Goal: Information Seeking & Learning: Learn about a topic

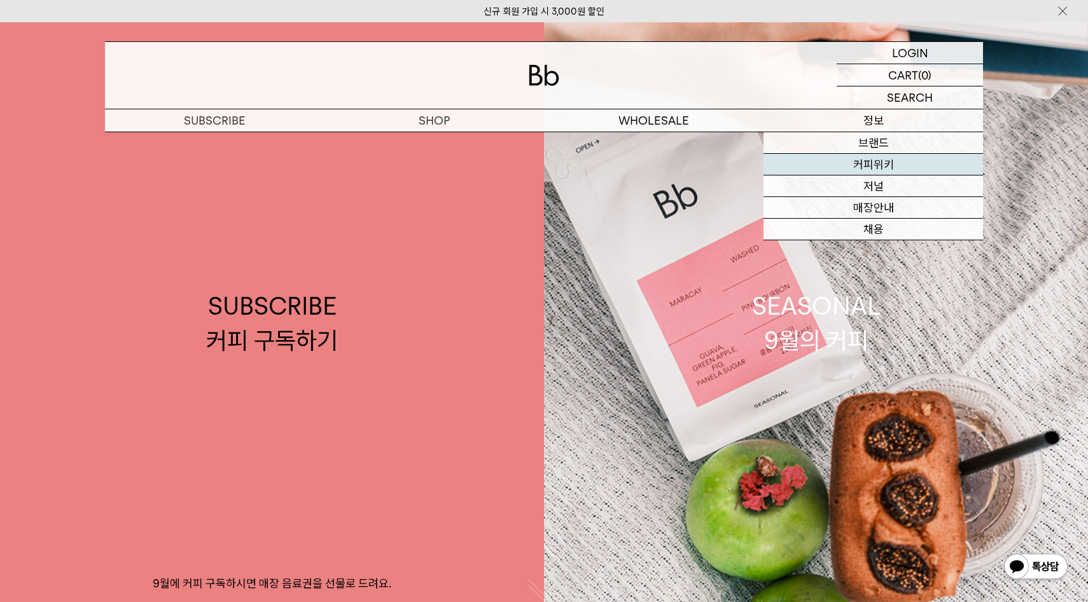
click at [878, 170] on link "커피위키" at bounding box center [872, 165] width 219 height 22
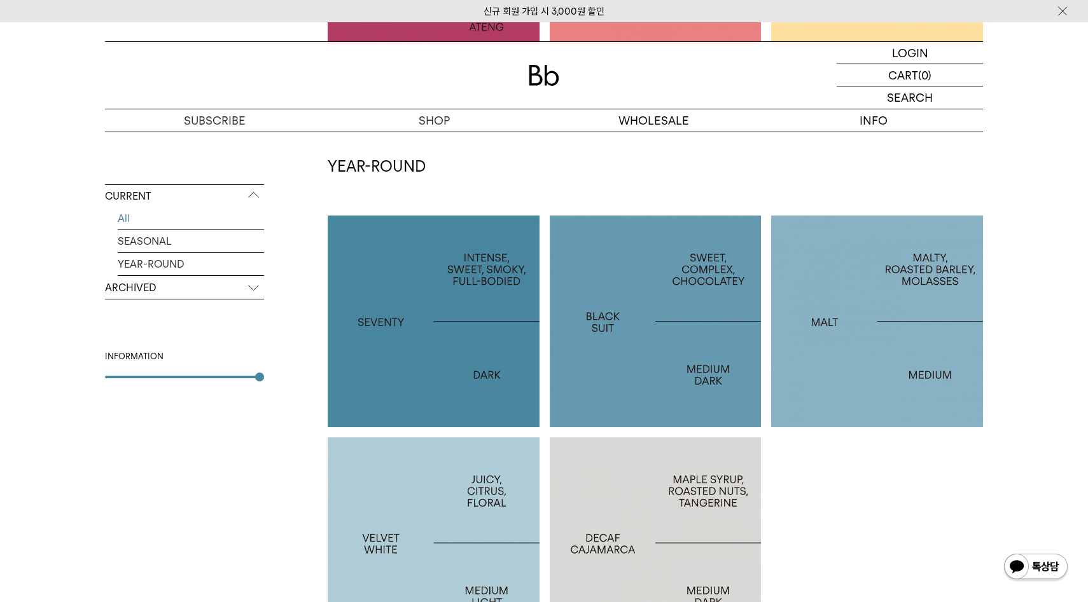
scroll to position [539, 0]
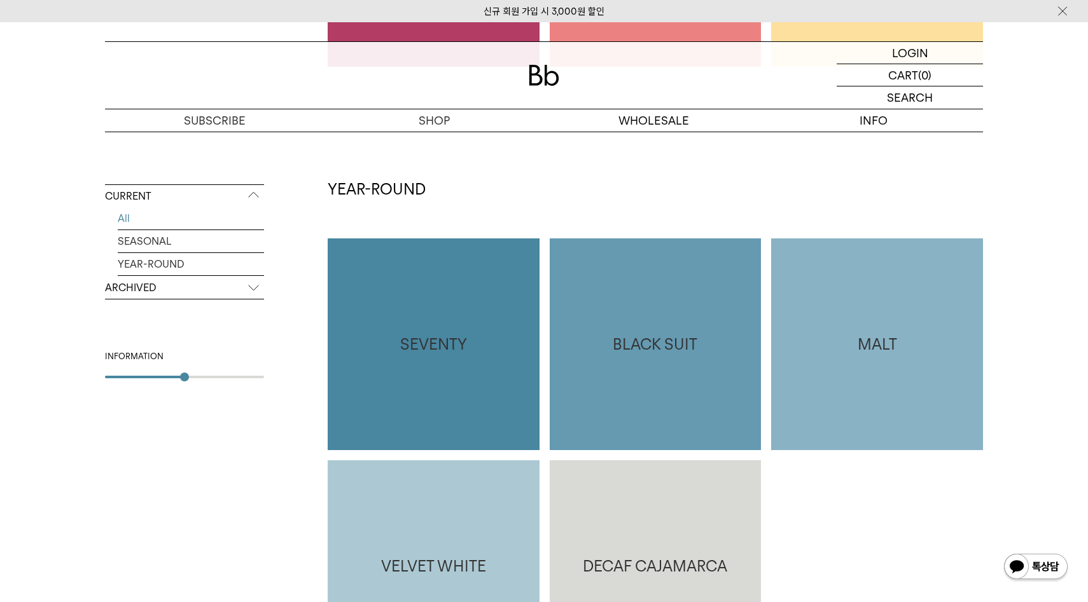
click at [178, 391] on div "CURRENT All SEASONAL YEAR-ROUND ARCHIVED 2025 2024 2023 2022 2021 2020 2019 201…" at bounding box center [184, 338] width 159 height 309
click at [156, 382] on div "CURRENT All SEASONAL YEAR-ROUND ARCHIVED 2025 2024 2023 2022 2021 2020 2019 201…" at bounding box center [184, 338] width 159 height 309
click at [139, 383] on div "CURRENT All SEASONAL YEAR-ROUND ARCHIVED 2025 2024 2023 2022 2021 2020 2019 201…" at bounding box center [184, 338] width 159 height 309
click at [134, 380] on div "CURRENT All SEASONAL YEAR-ROUND ARCHIVED 2025 2024 2023 2022 2021 2020 2019 201…" at bounding box center [184, 338] width 159 height 309
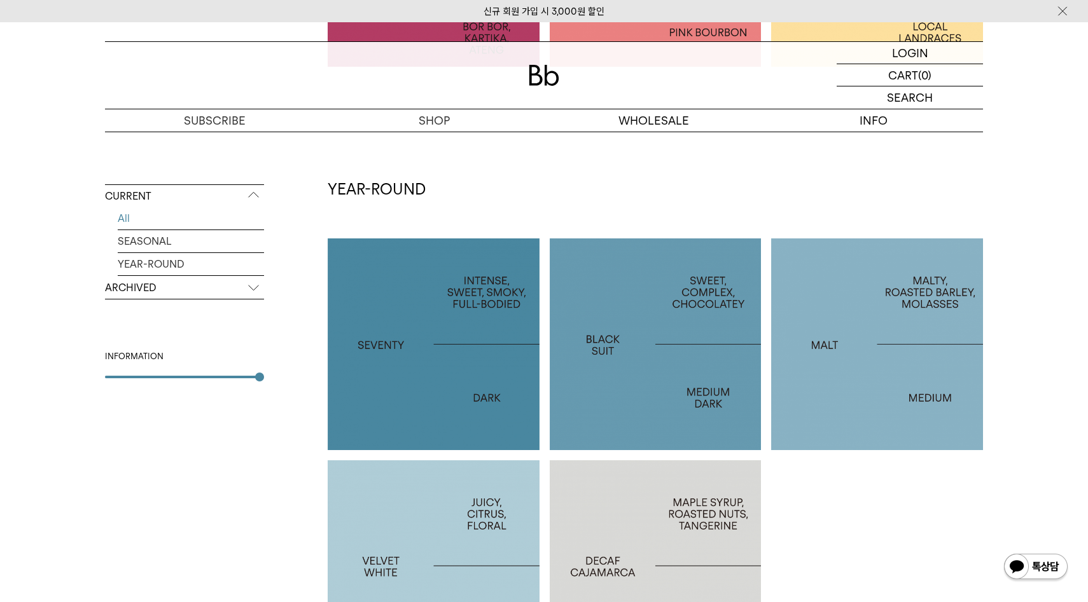
click at [263, 389] on div "CURRENT All SEASONAL YEAR-ROUND ARCHIVED 2025 2024 2023 2022 2021 2020 2019 201…" at bounding box center [184, 338] width 159 height 309
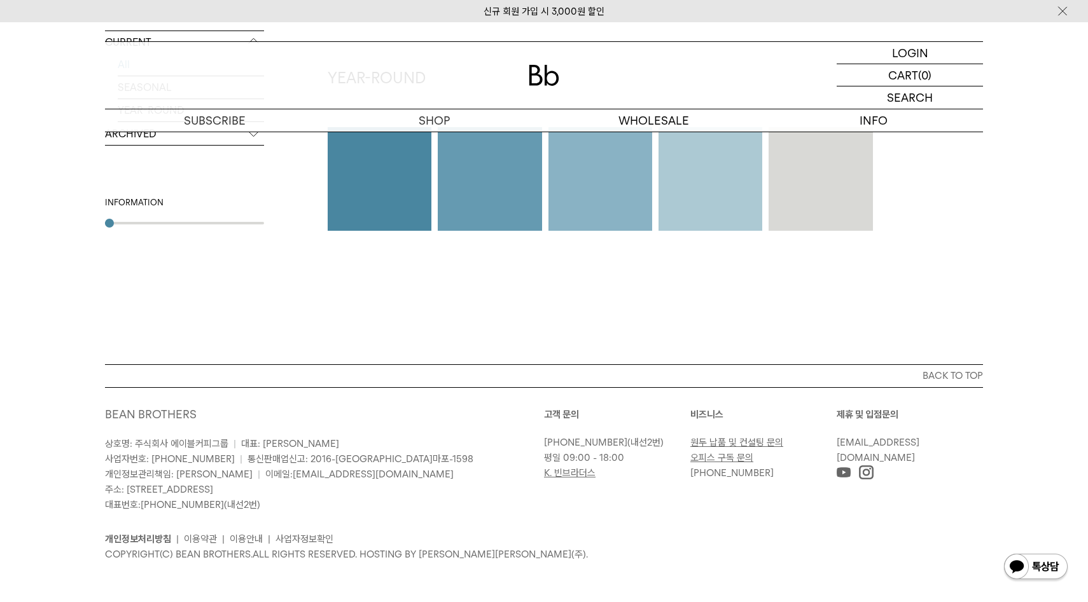
type input "*"
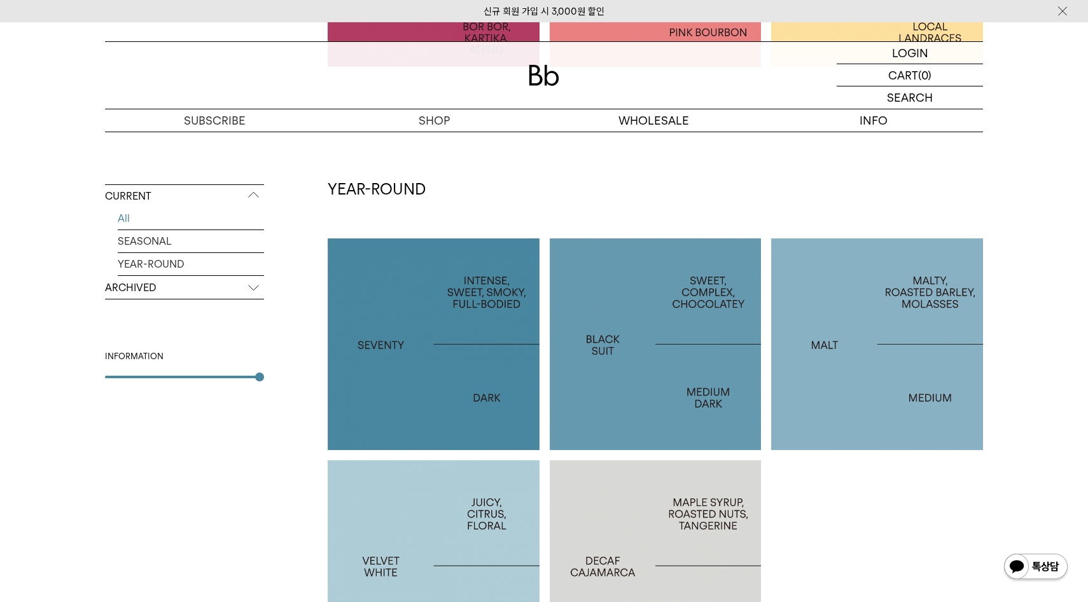
click at [363, 352] on div "CURRENT All SEASONAL YEAR-ROUND ARCHIVED 2025 2024 2023 2022 2021 2020 2019 201…" at bounding box center [544, 290] width 878 height 988
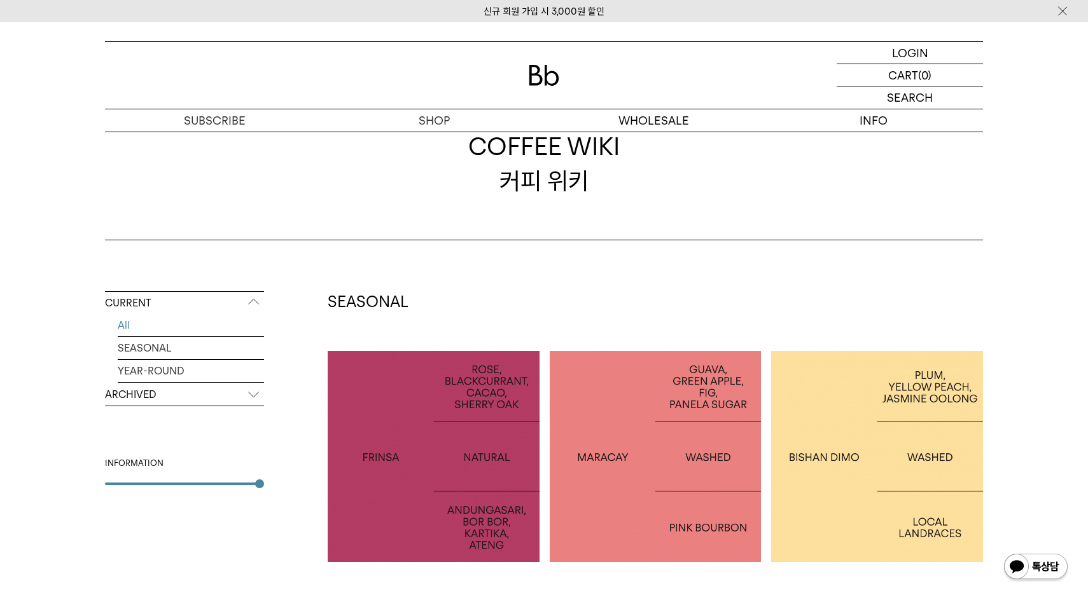
scroll to position [40, 0]
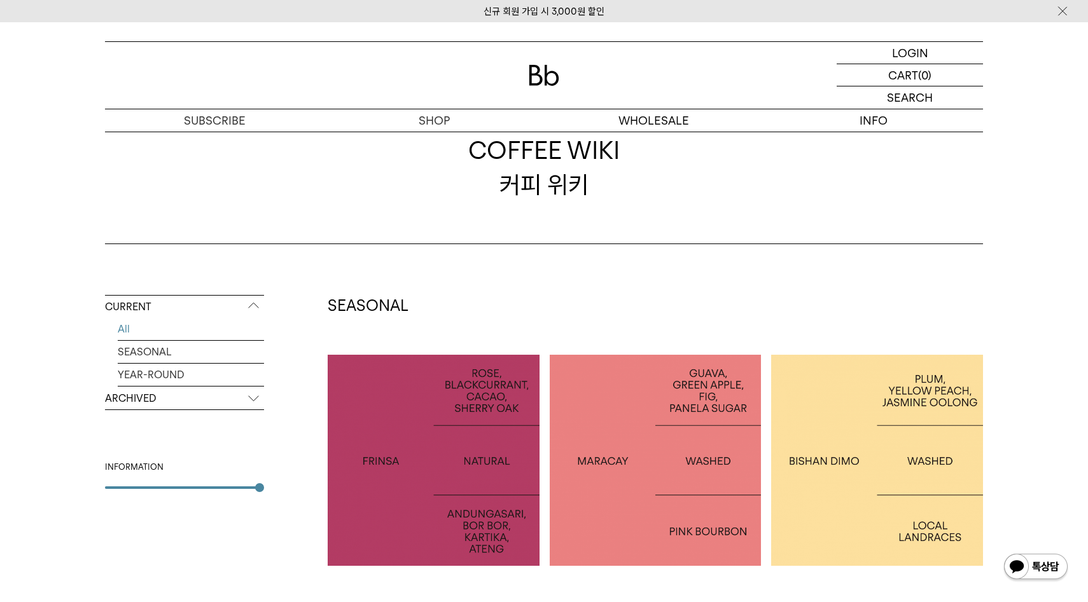
click at [253, 399] on p "ARCHIVED" at bounding box center [184, 398] width 159 height 23
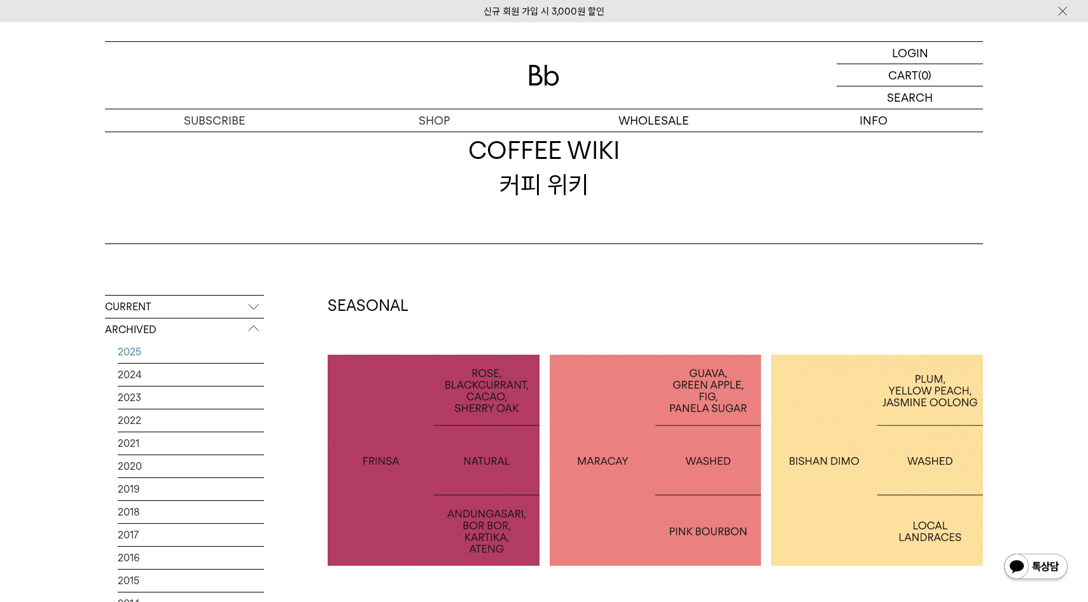
click at [149, 349] on link "2025" at bounding box center [191, 352] width 146 height 22
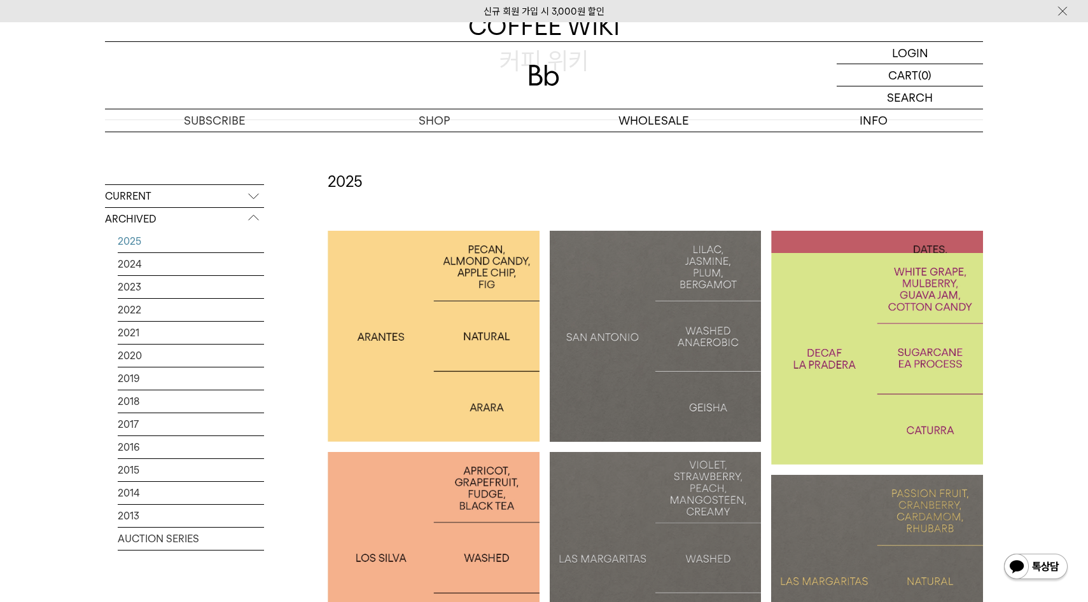
scroll to position [181, 0]
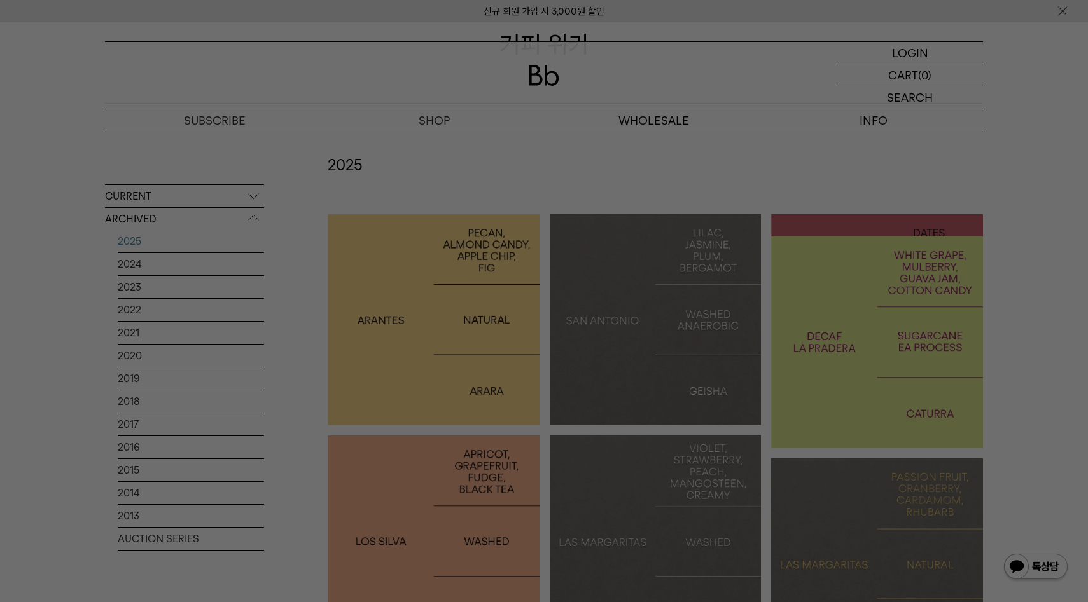
click at [221, 279] on div at bounding box center [544, 301] width 1088 height 602
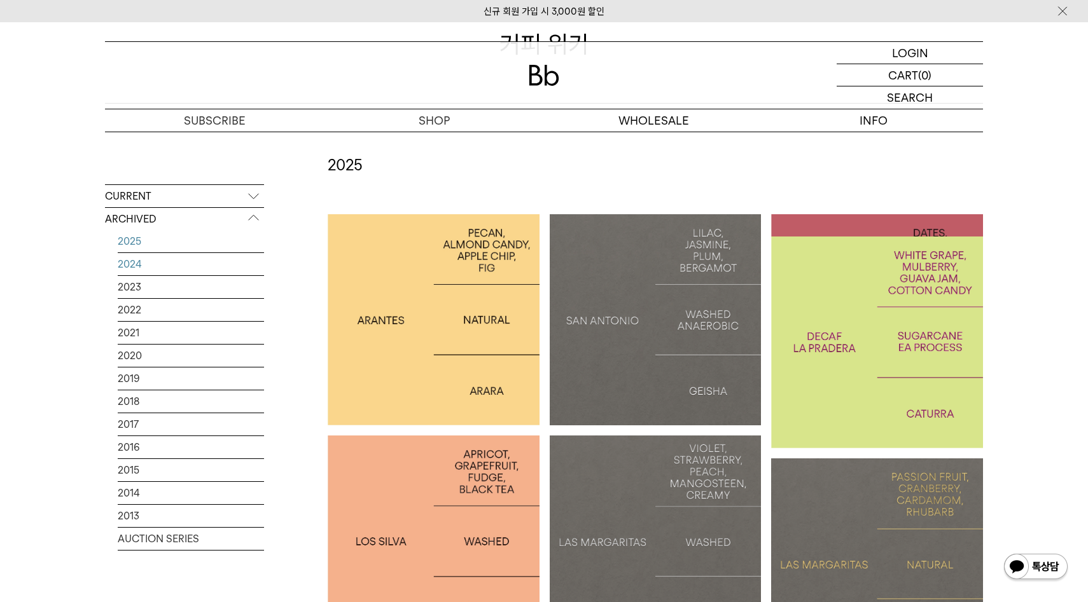
click at [204, 270] on link "2024" at bounding box center [191, 264] width 146 height 22
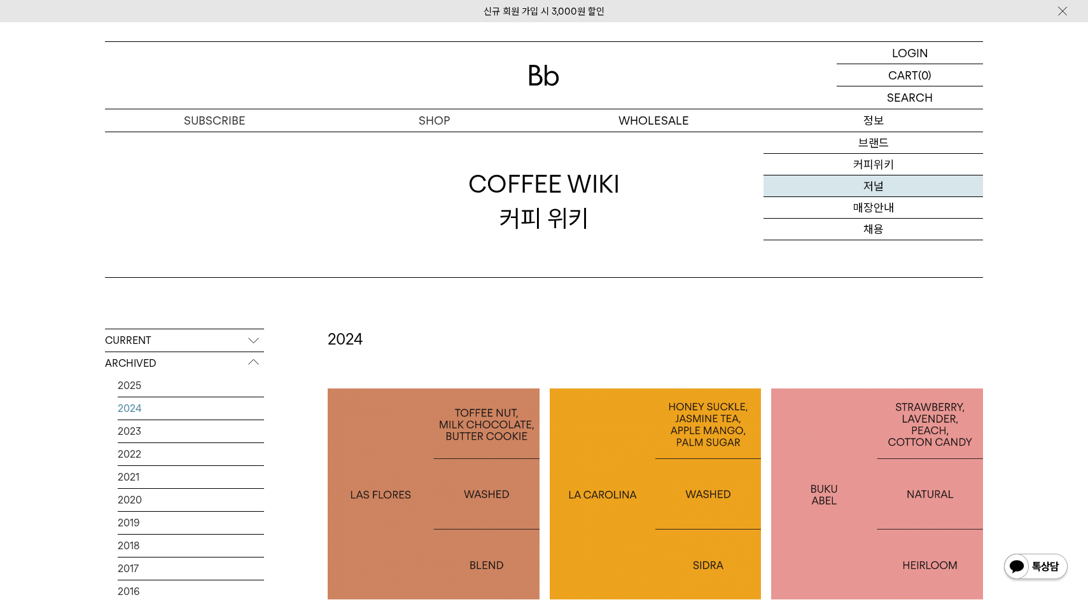
click at [877, 188] on link "저널" at bounding box center [872, 187] width 219 height 22
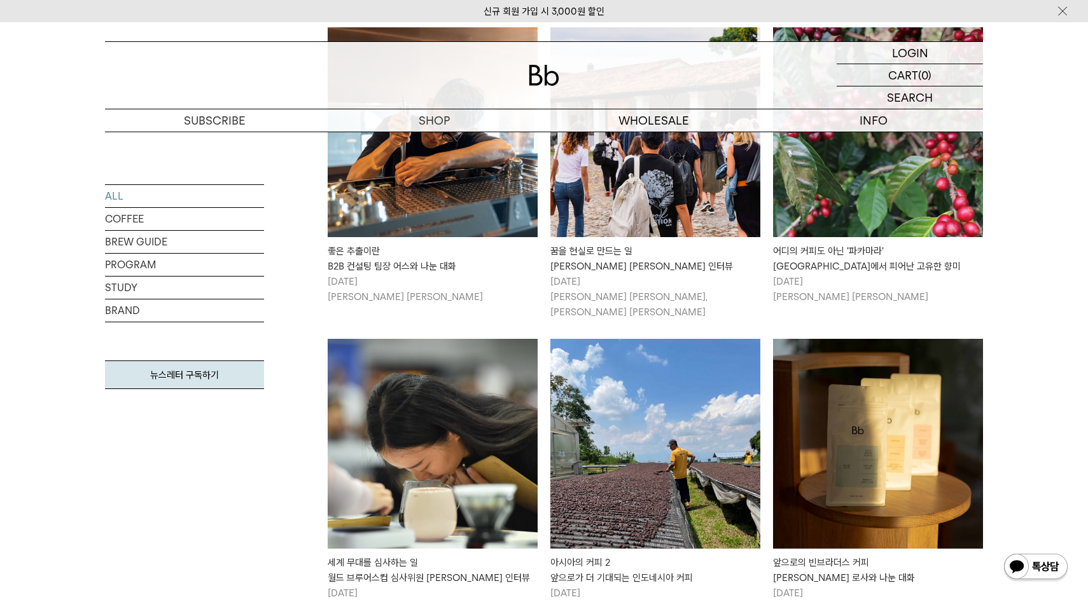
scroll to position [331, 0]
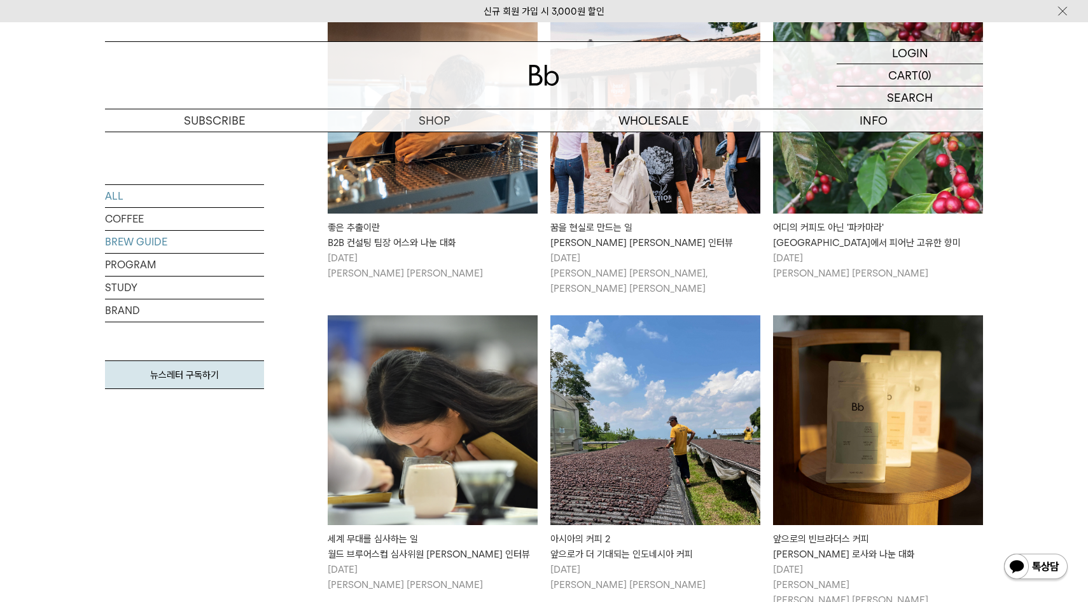
click at [177, 240] on link "BREW GUIDE" at bounding box center [184, 242] width 159 height 22
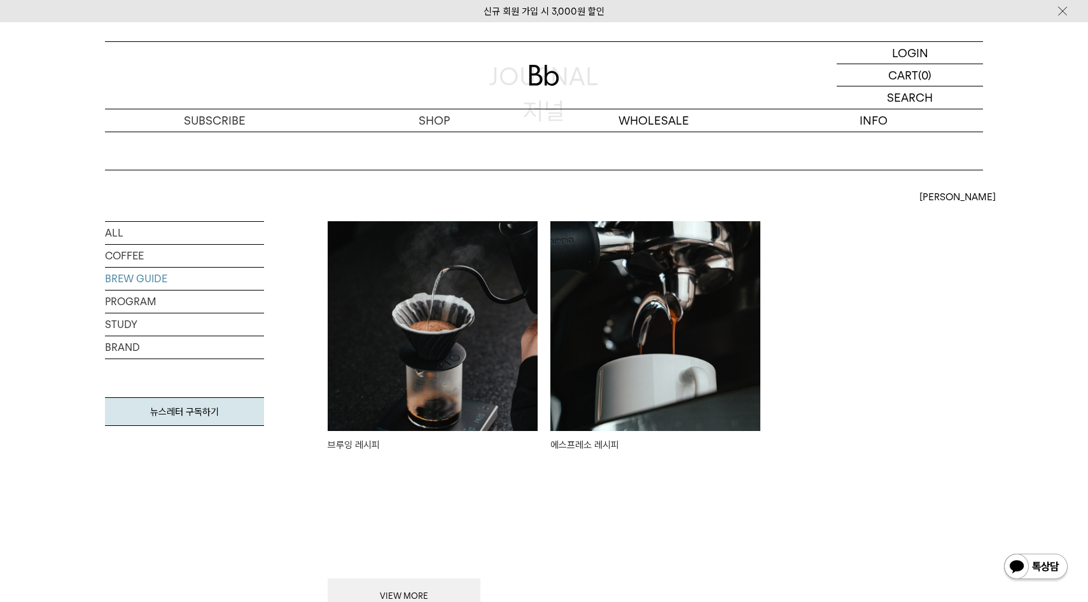
scroll to position [117, 0]
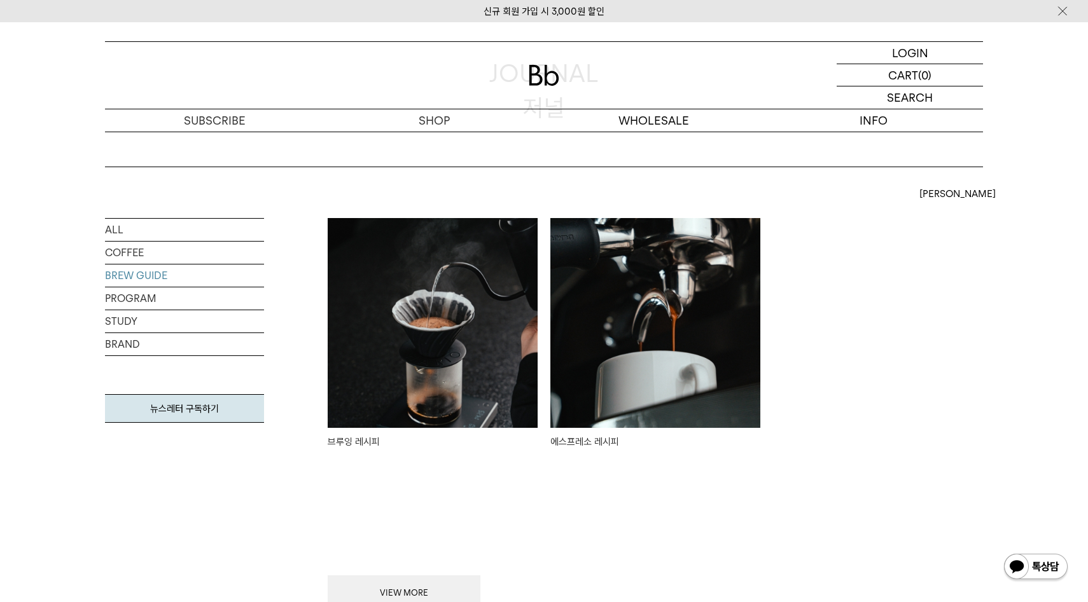
click at [445, 372] on img at bounding box center [433, 323] width 210 height 210
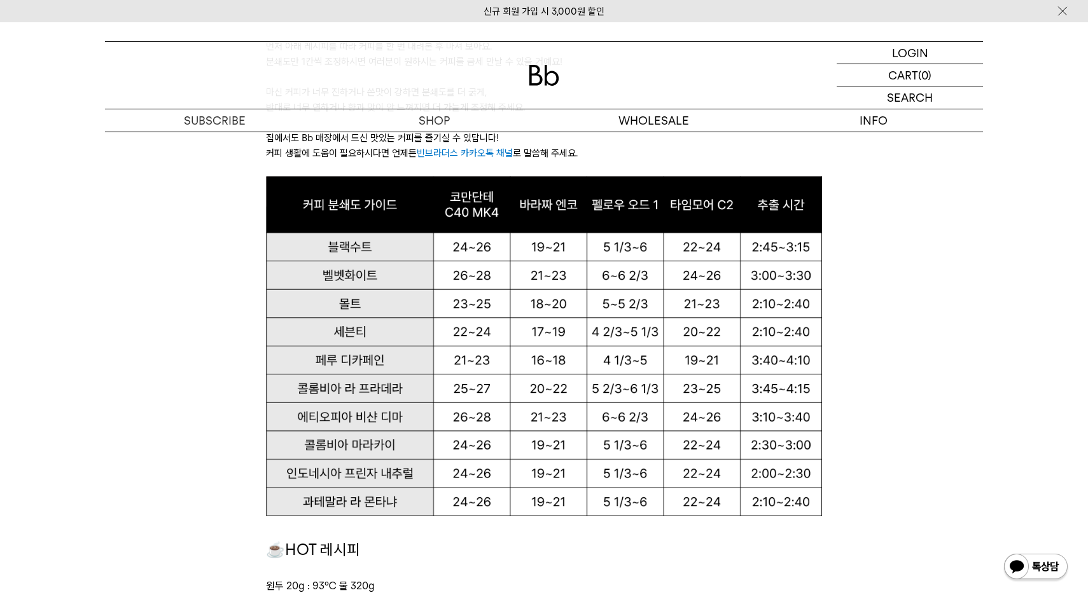
scroll to position [859, 0]
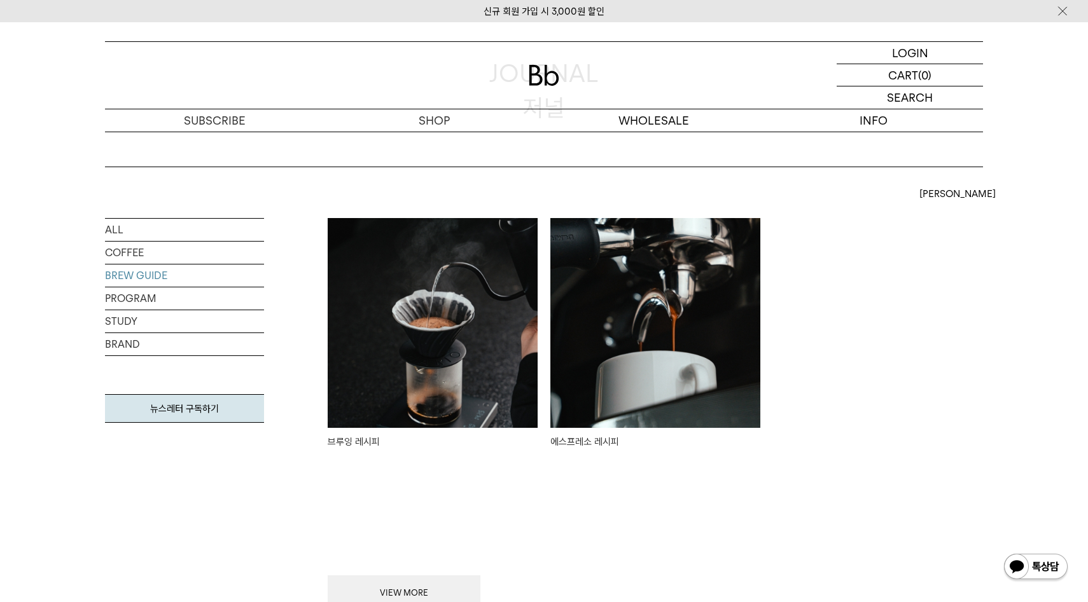
click at [597, 527] on div "VIEW MORE" at bounding box center [655, 555] width 655 height 112
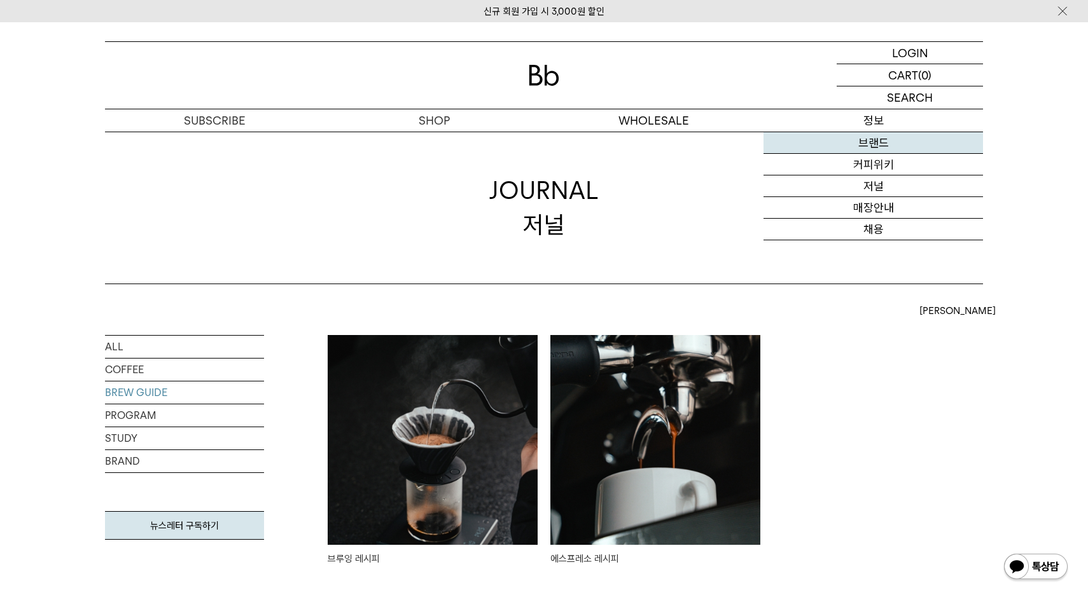
scroll to position [409, 0]
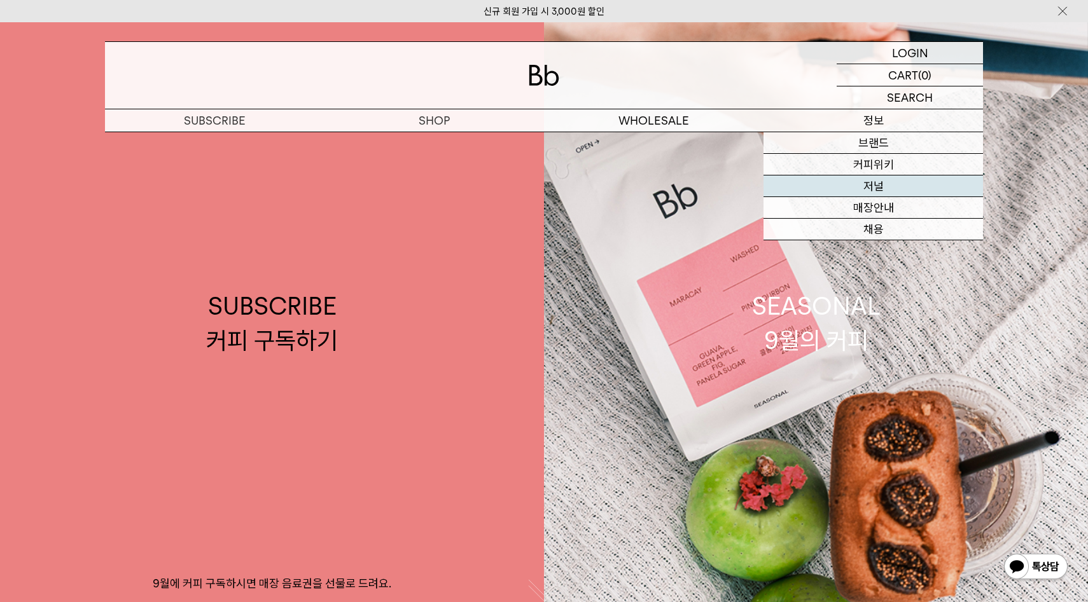
click at [874, 186] on link "저널" at bounding box center [872, 187] width 219 height 22
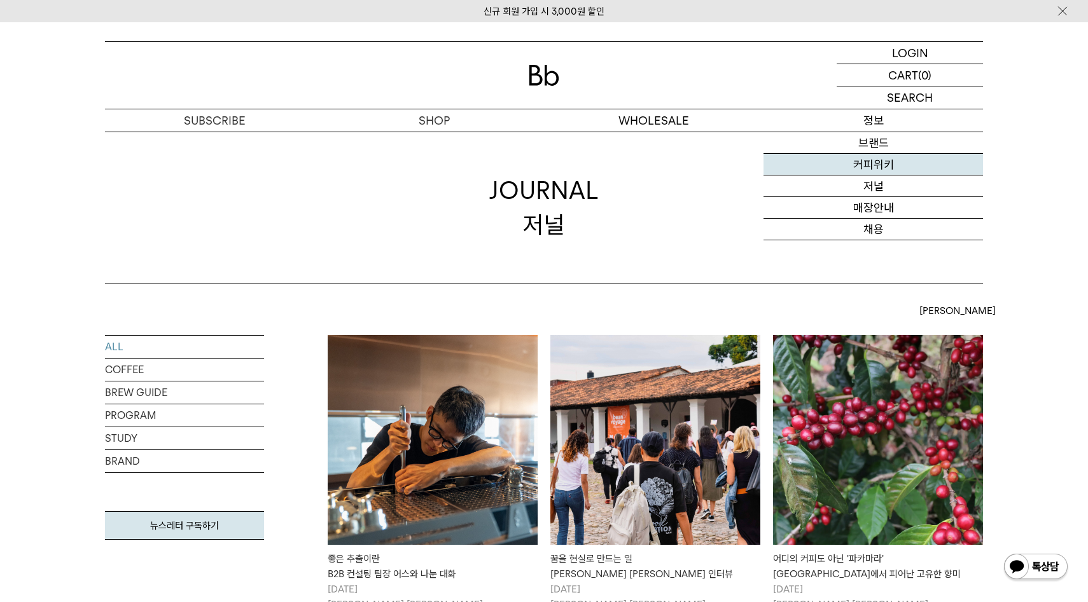
click at [882, 162] on link "커피위키" at bounding box center [872, 165] width 219 height 22
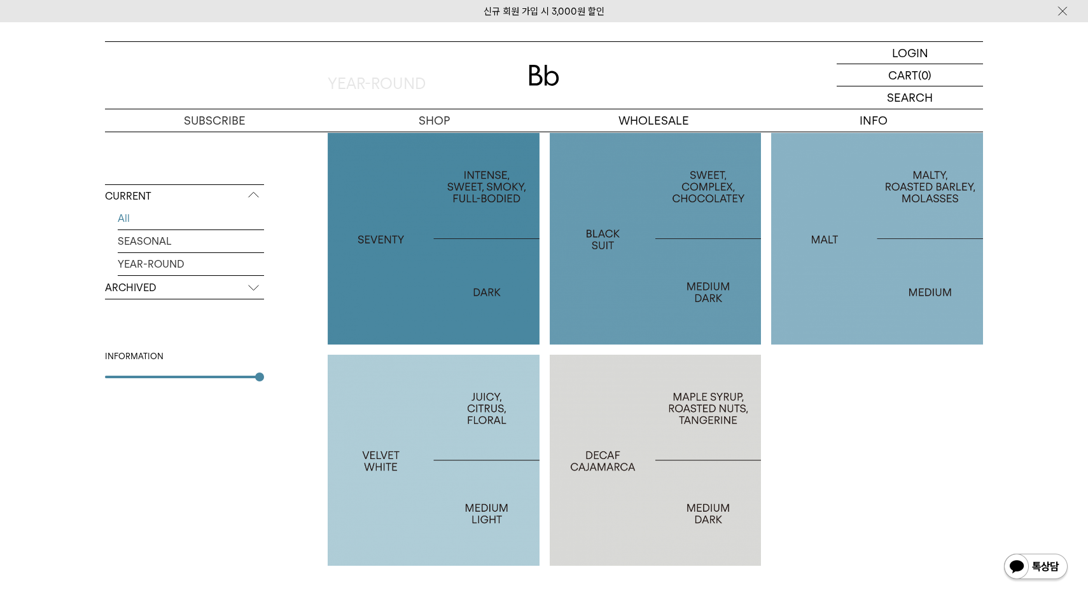
scroll to position [627, 0]
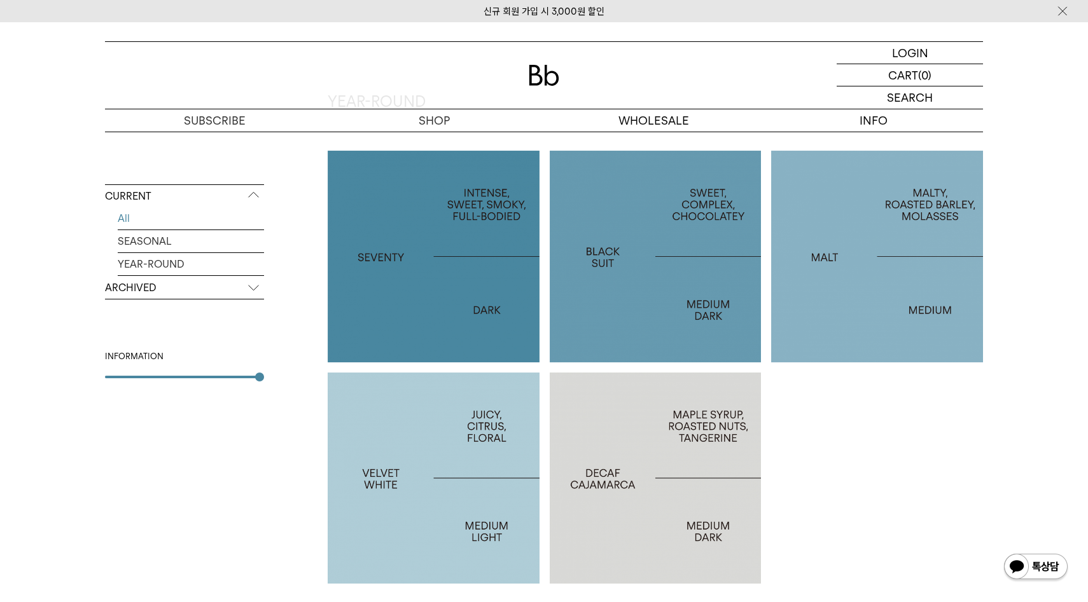
click at [425, 274] on div at bounding box center [434, 257] width 212 height 212
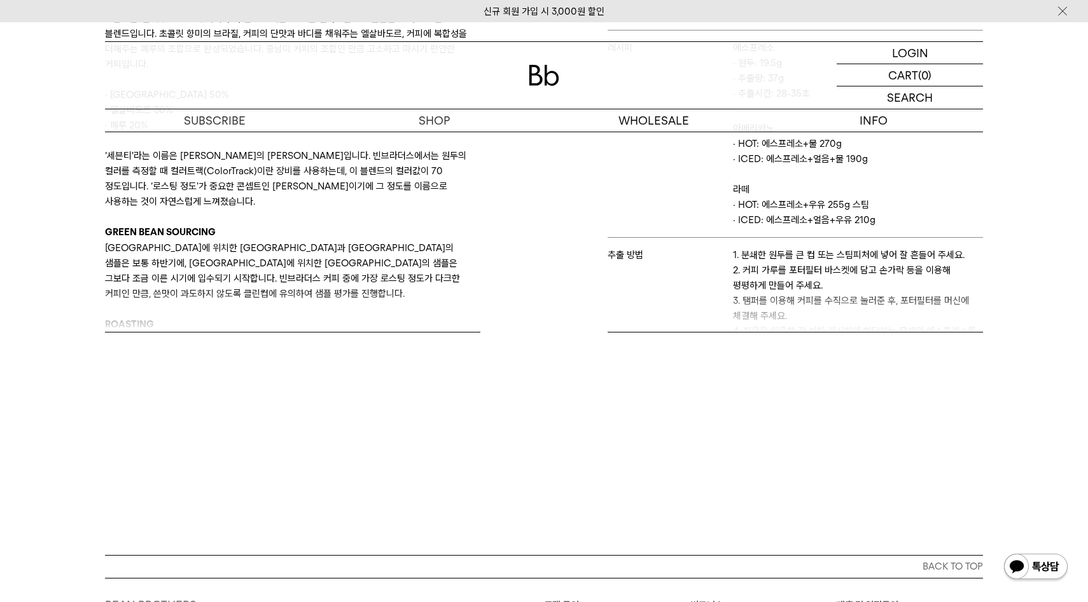
scroll to position [510, 0]
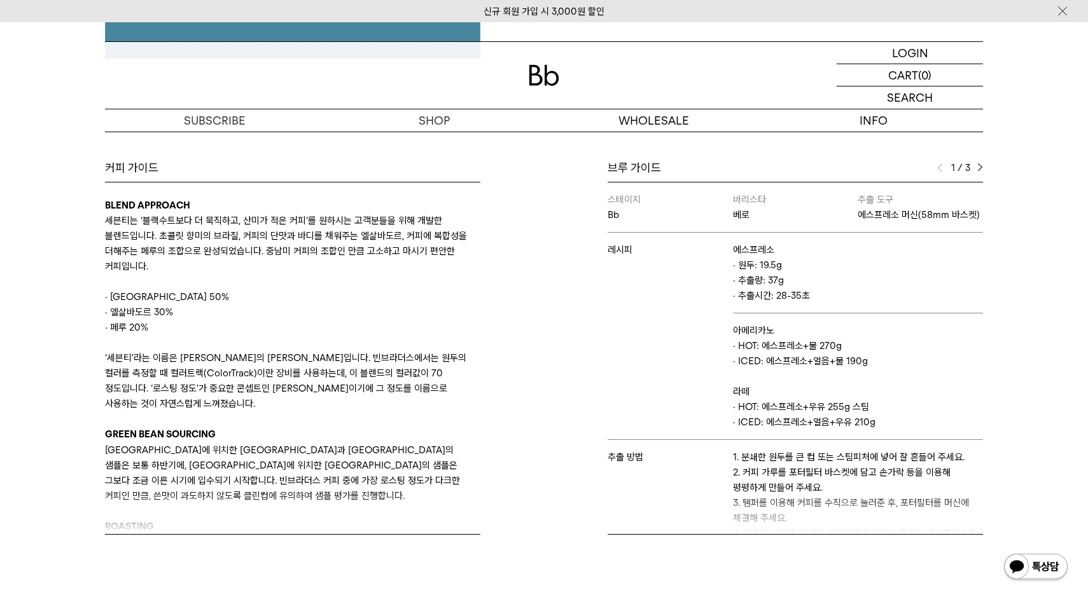
click at [982, 170] on img at bounding box center [980, 167] width 6 height 9
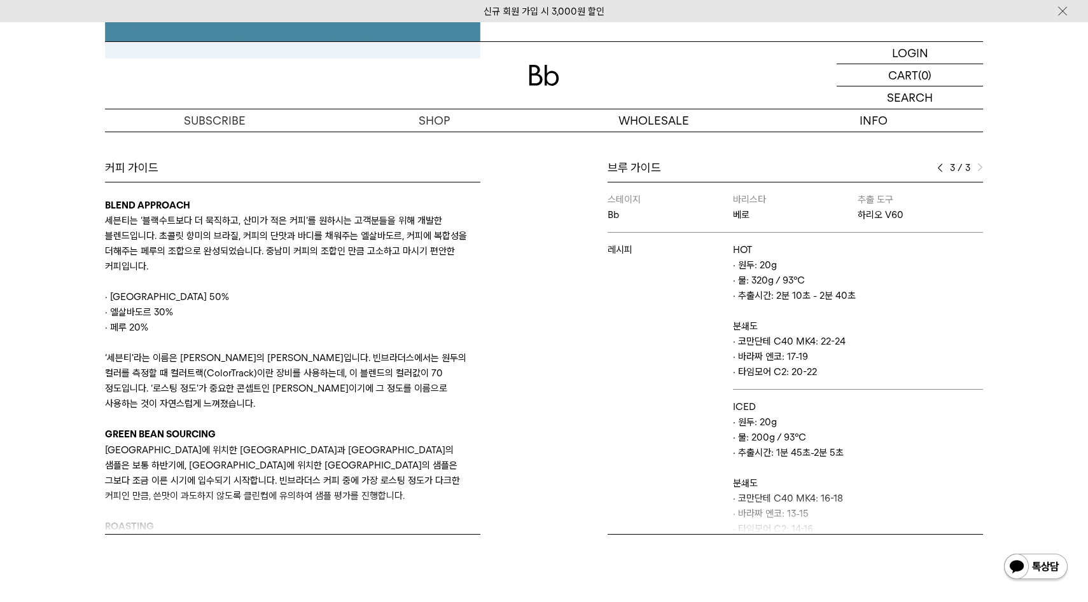
click at [940, 172] on img at bounding box center [940, 167] width 6 height 9
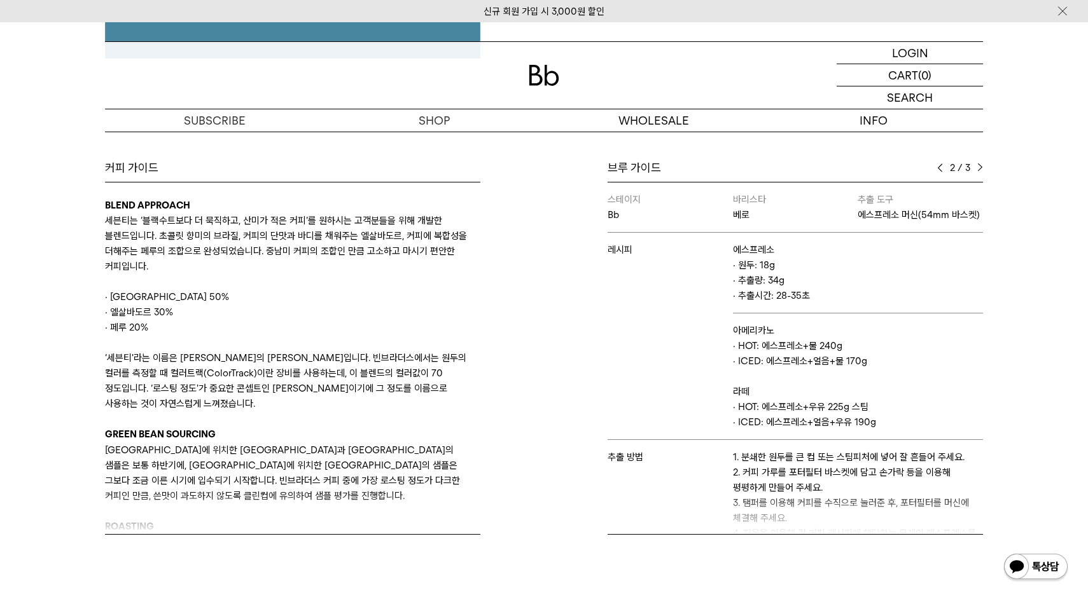
click at [940, 172] on img at bounding box center [940, 167] width 6 height 9
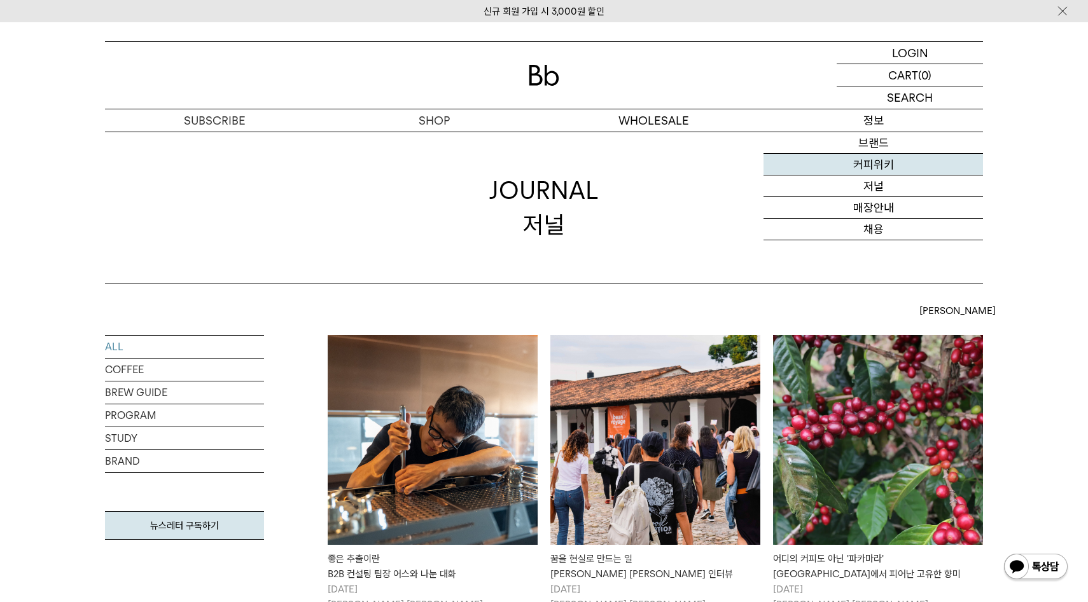
click at [876, 163] on link "커피위키" at bounding box center [872, 165] width 219 height 22
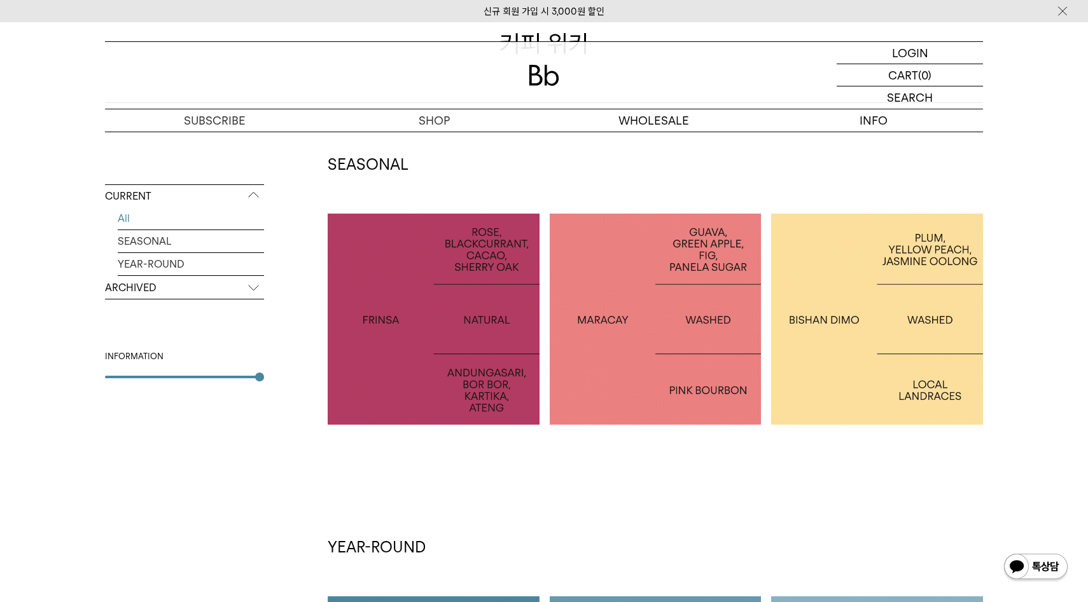
scroll to position [182, 0]
click at [252, 289] on p "ARCHIVED" at bounding box center [184, 288] width 159 height 23
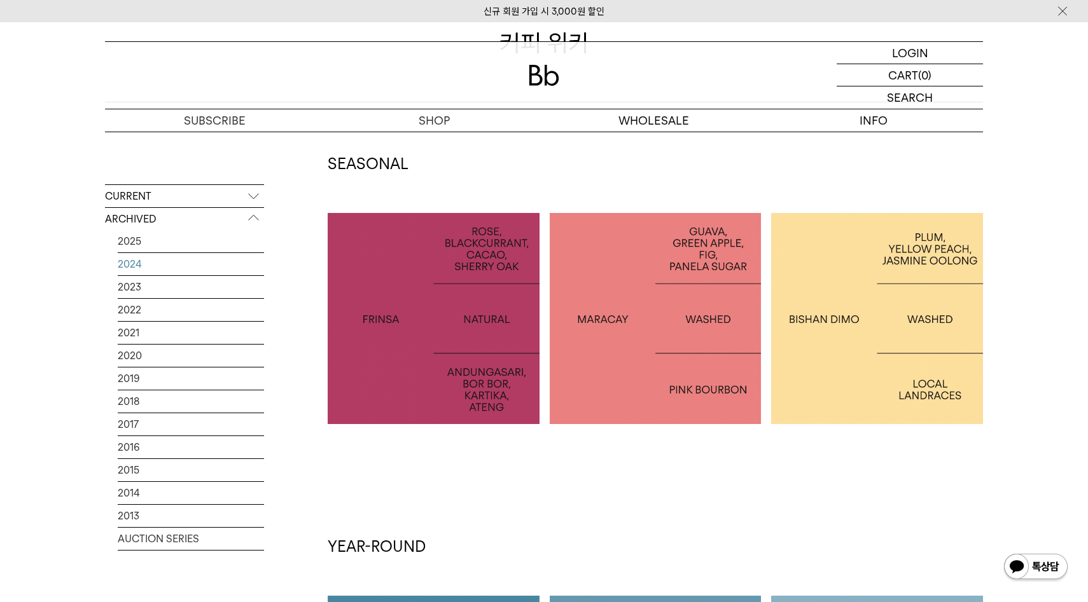
click at [150, 271] on link "2024" at bounding box center [191, 264] width 146 height 22
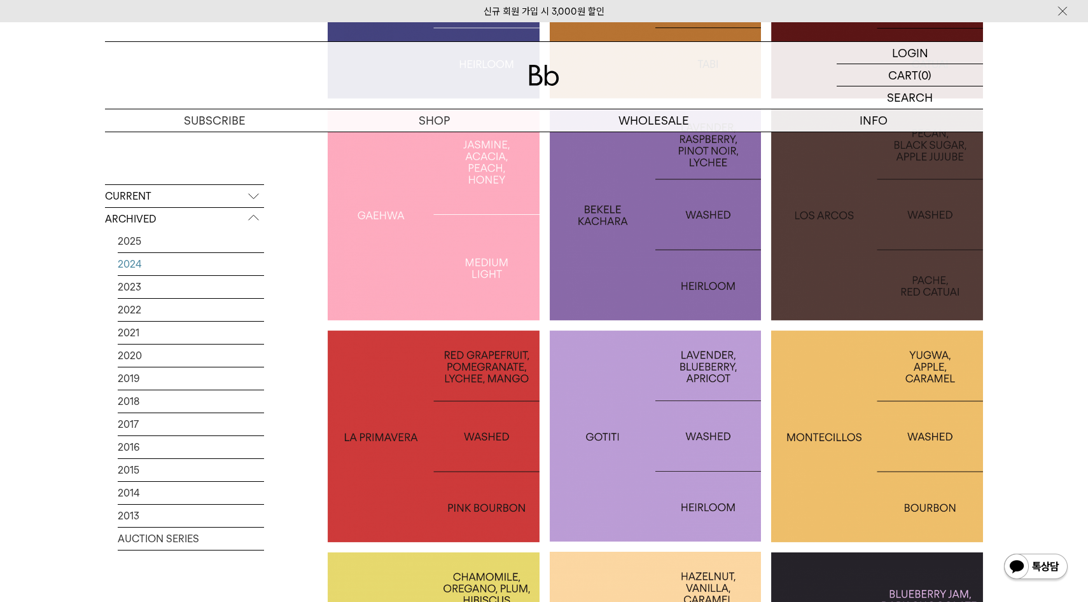
scroll to position [1412, 0]
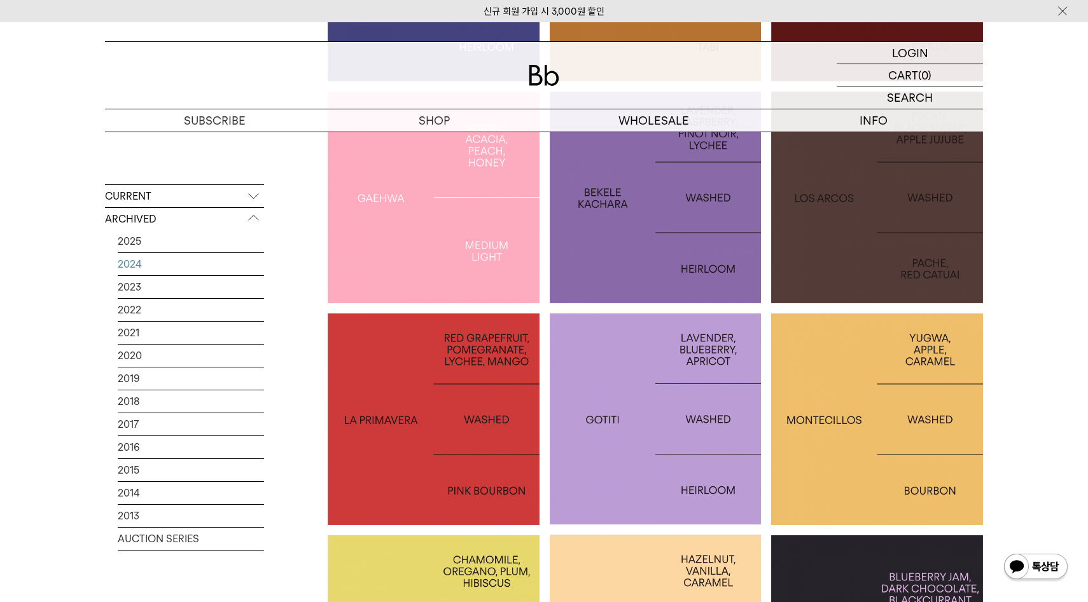
click at [723, 482] on div at bounding box center [656, 420] width 212 height 212
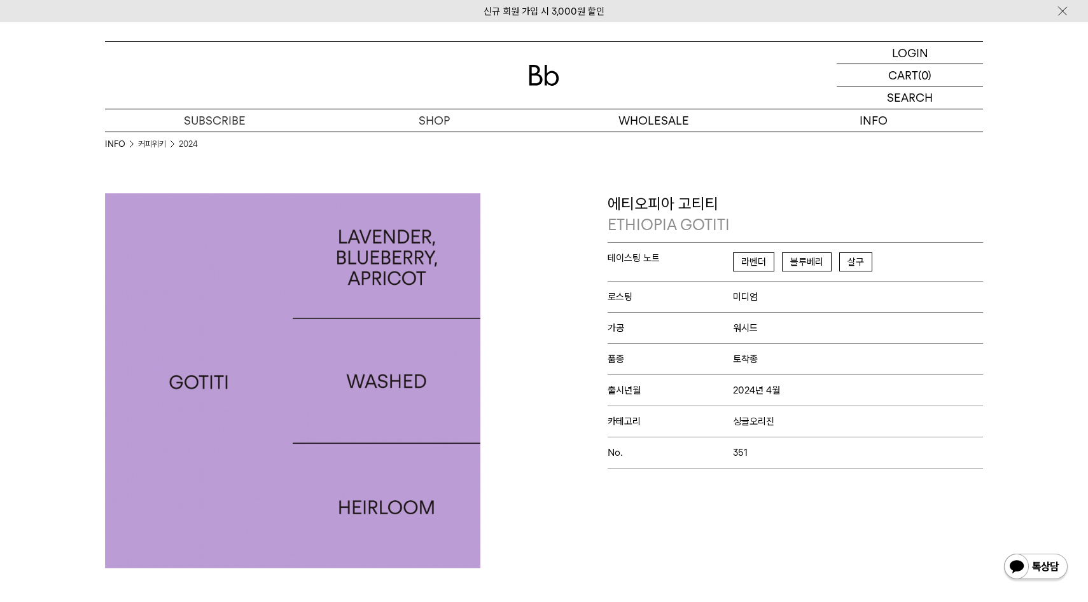
click at [764, 418] on span "싱글오리진" at bounding box center [753, 421] width 41 height 11
click at [761, 356] on p "품종 토착종" at bounding box center [795, 359] width 375 height 31
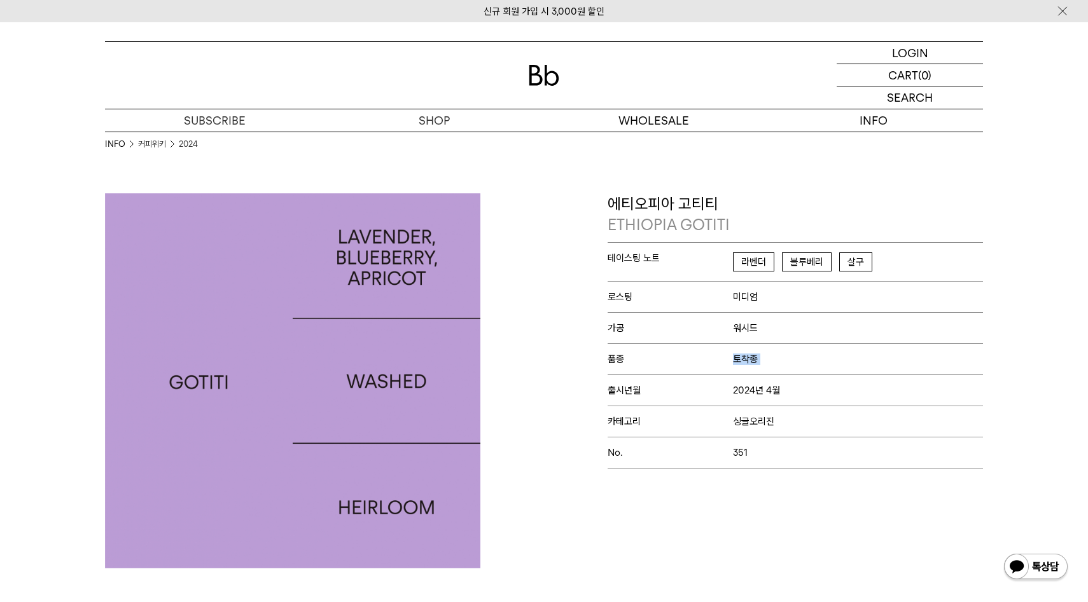
click at [761, 356] on p "품종 토착종" at bounding box center [795, 359] width 375 height 31
click at [812, 344] on p "품종 토착종" at bounding box center [795, 359] width 375 height 31
click at [734, 371] on p "품종 토착종" at bounding box center [795, 359] width 375 height 31
